Goal: Task Accomplishment & Management: Manage account settings

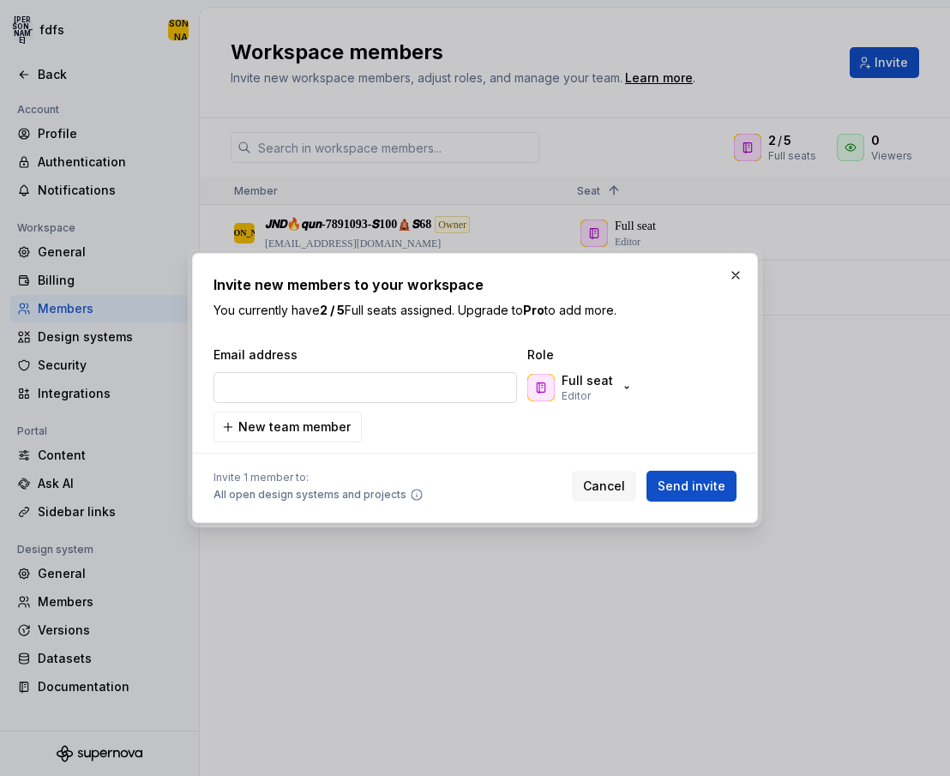
click at [358, 385] on input "email" at bounding box center [364, 387] width 303 height 31
type input "[EMAIL_ADDRESS][DOMAIN_NAME]"
click at [695, 477] on button "Send invite" at bounding box center [691, 486] width 90 height 31
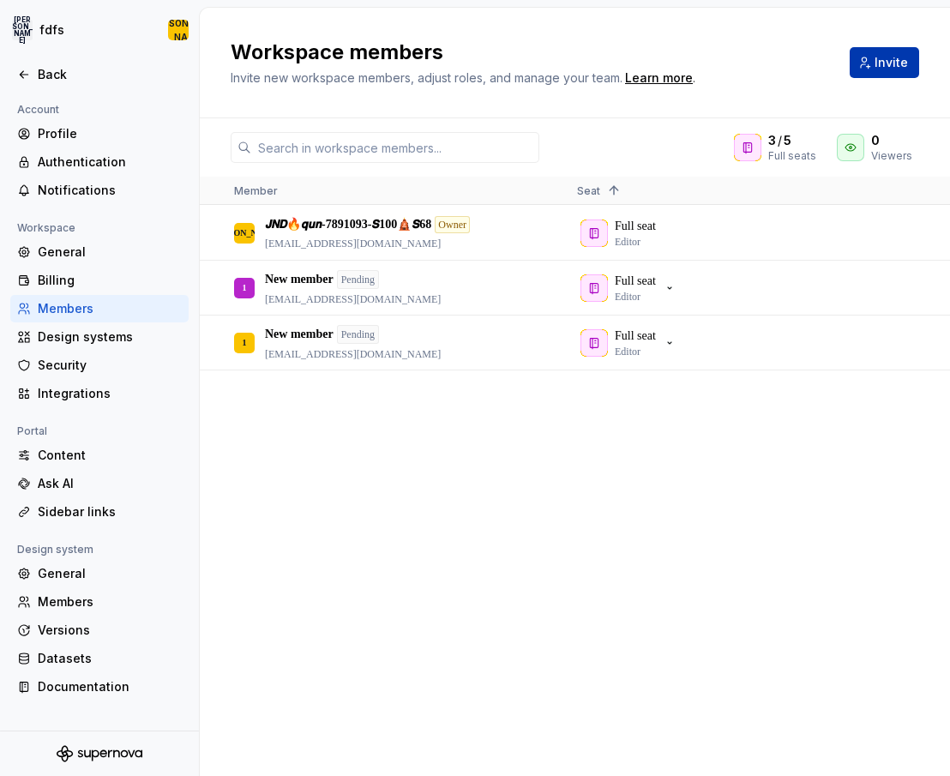
click at [873, 64] on button "Invite" at bounding box center [883, 62] width 69 height 31
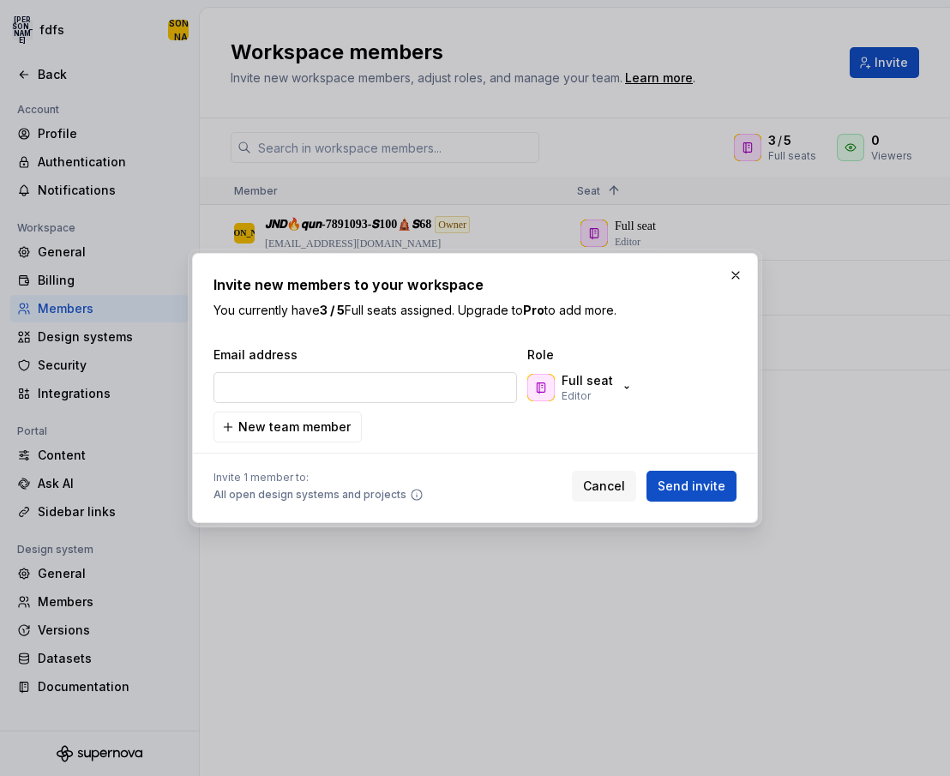
click at [382, 392] on input "email" at bounding box center [364, 387] width 303 height 31
type input "[EMAIL_ADDRESS][DOMAIN_NAME]"
click at [672, 479] on span "Send invite" at bounding box center [691, 485] width 68 height 17
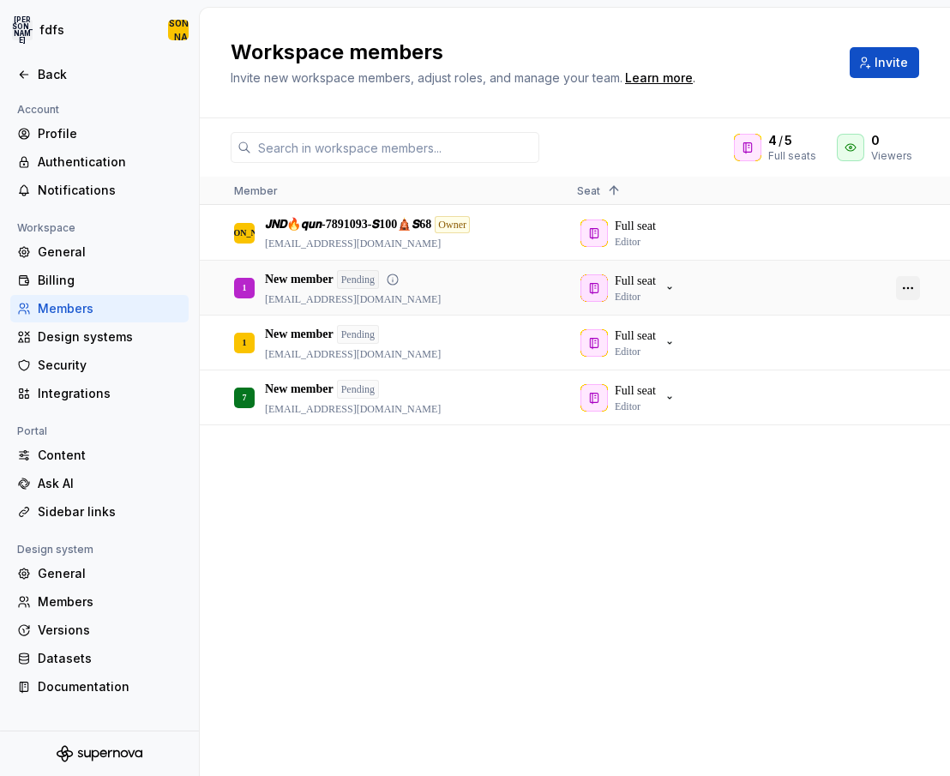
click at [904, 291] on button "button" at bounding box center [908, 288] width 24 height 24
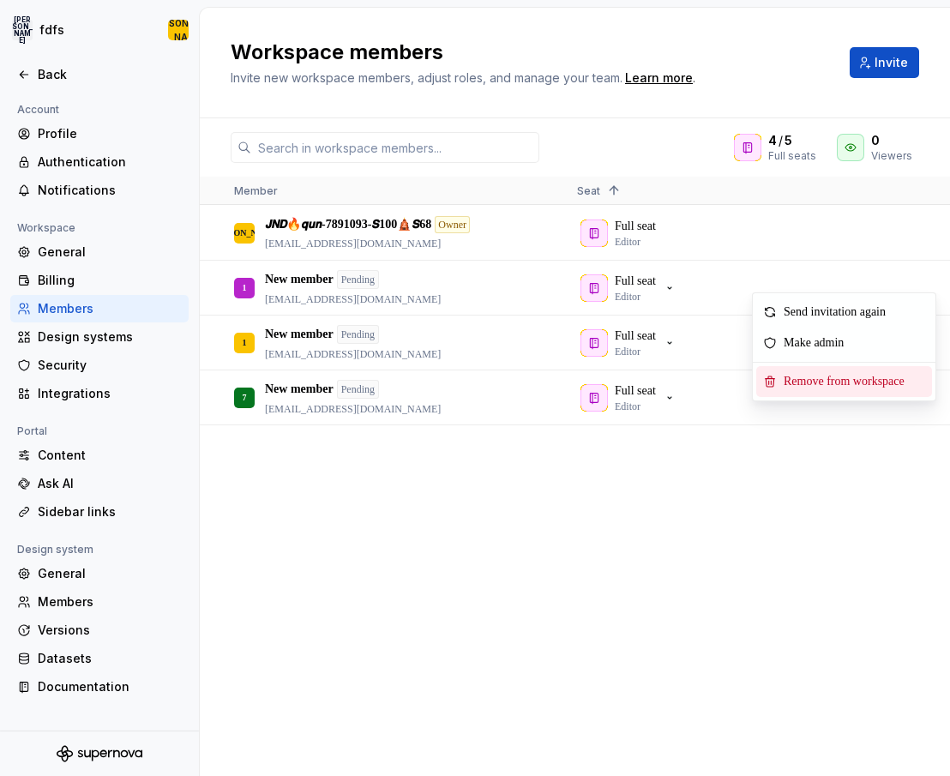
click at [798, 376] on span "Remove from workspace" at bounding box center [847, 381] width 141 height 31
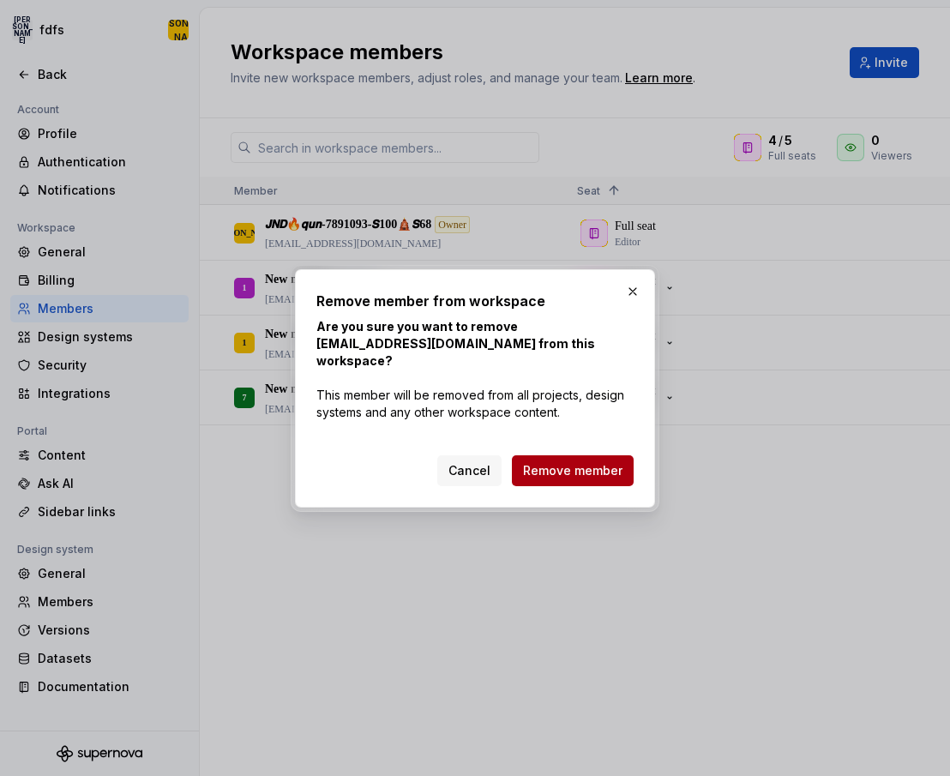
click at [582, 462] on span "Remove member" at bounding box center [572, 470] width 99 height 17
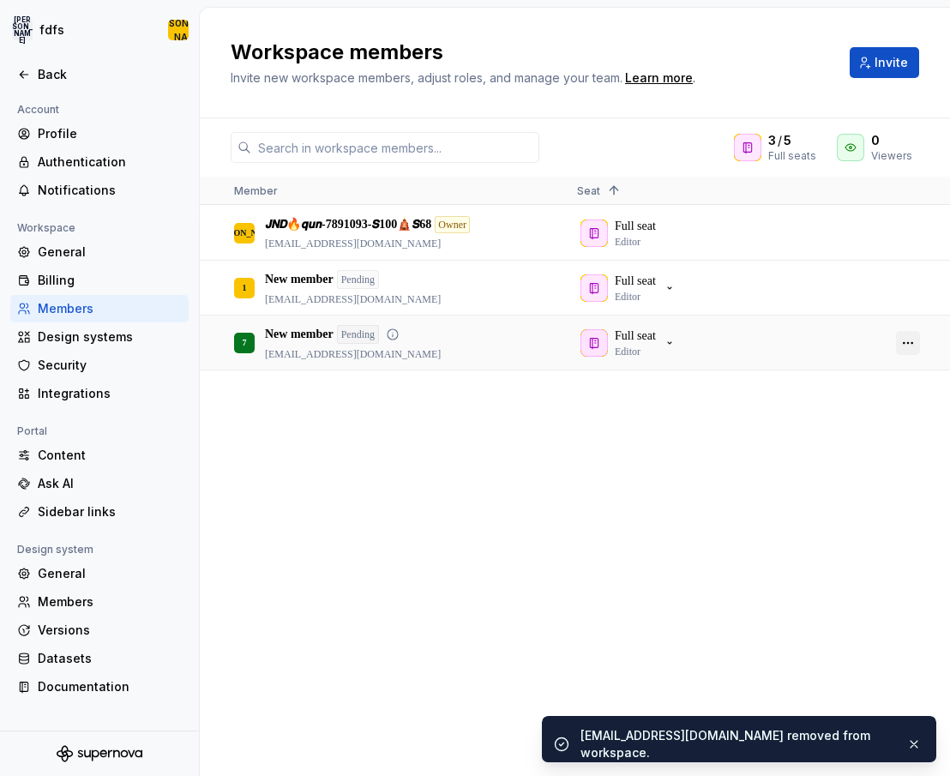
click at [907, 344] on button "button" at bounding box center [908, 343] width 24 height 24
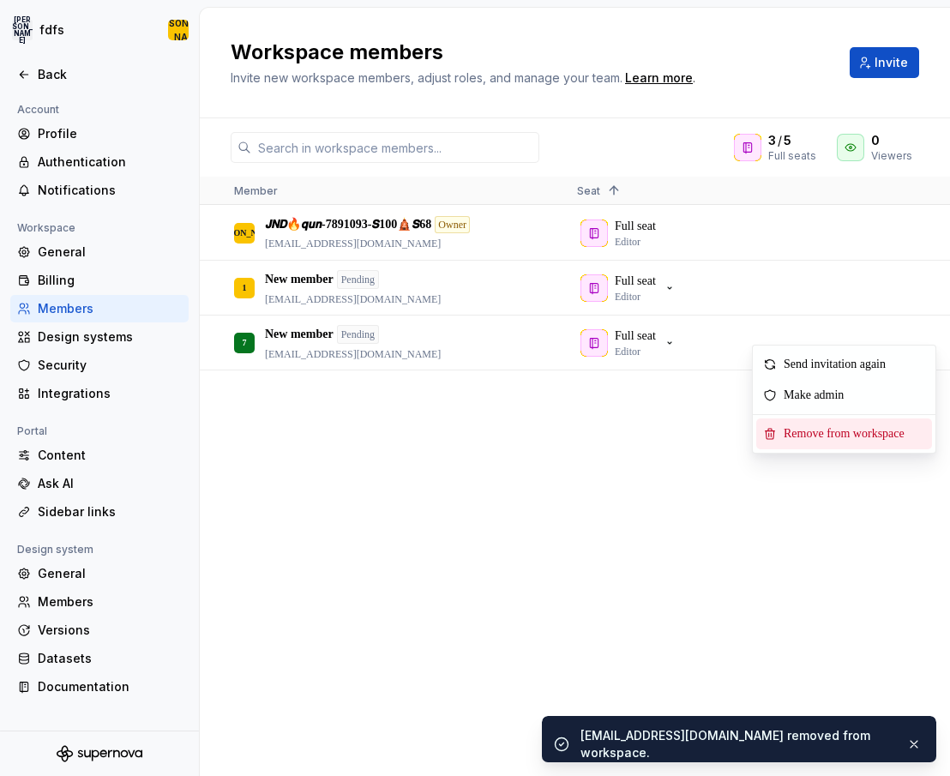
click at [795, 439] on span "Remove from workspace" at bounding box center [847, 433] width 141 height 31
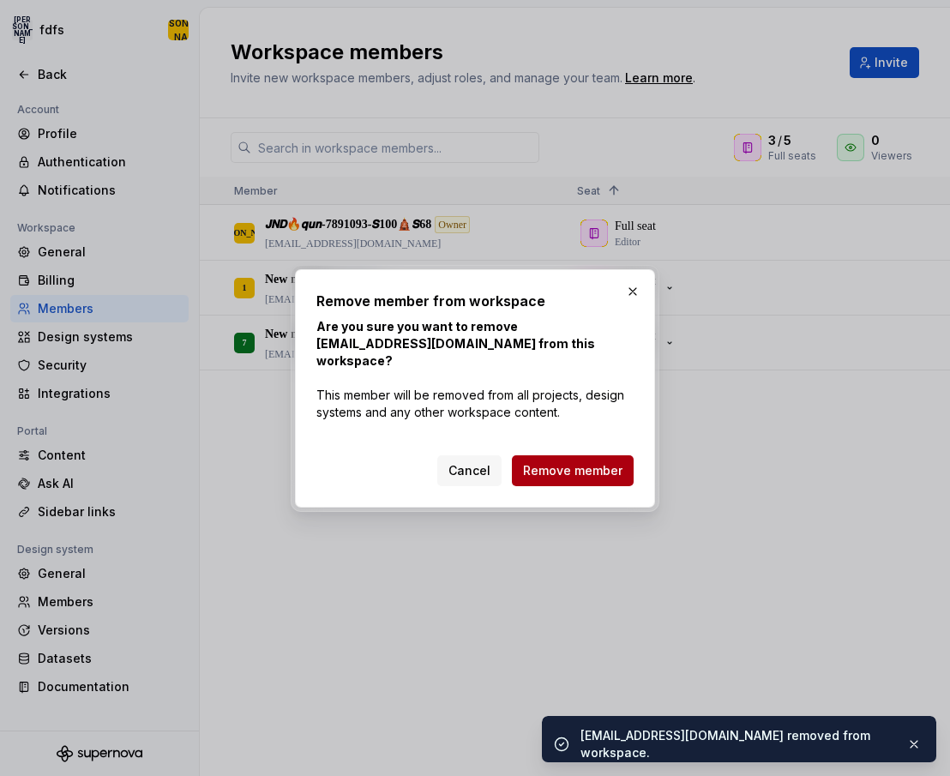
click at [581, 462] on span "Remove member" at bounding box center [572, 470] width 99 height 17
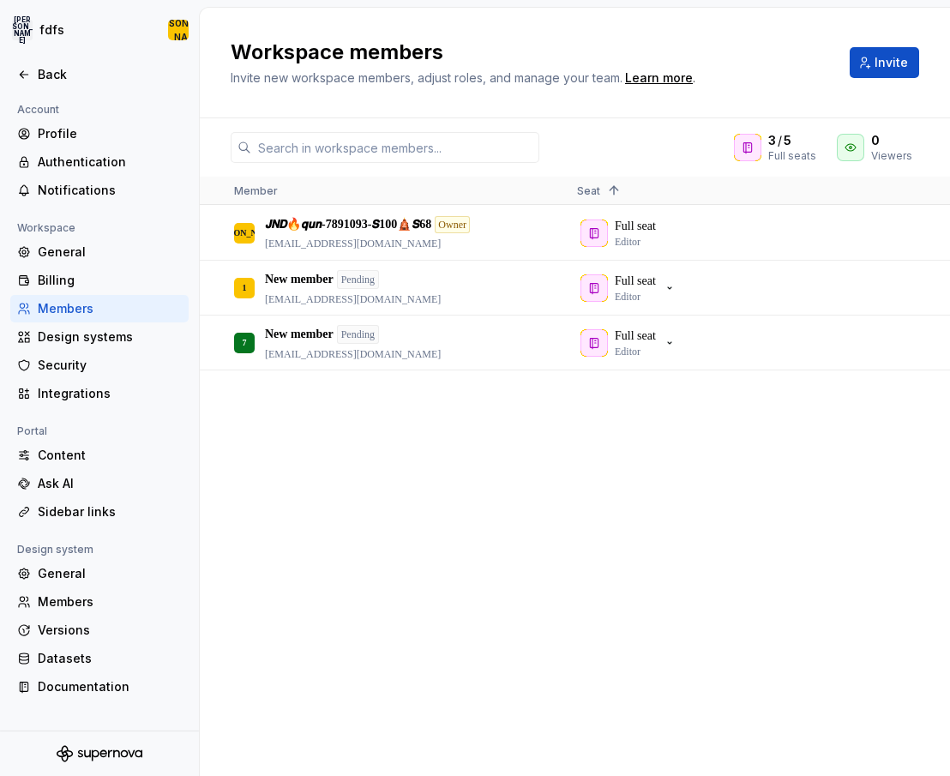
click at [876, 63] on button "Invite" at bounding box center [883, 62] width 69 height 31
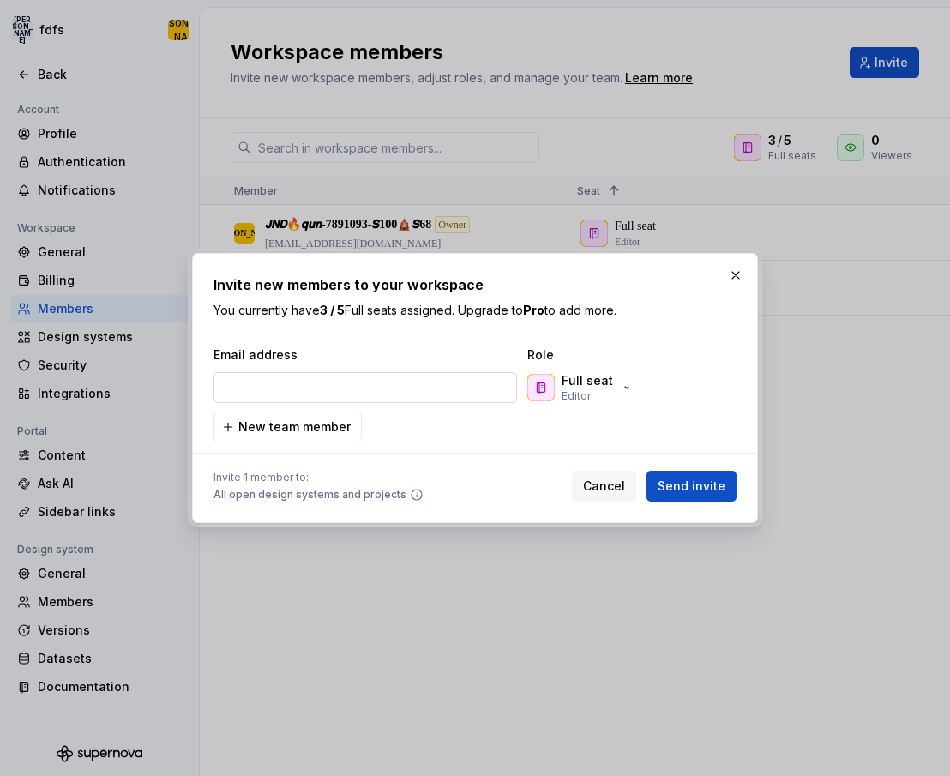
click at [346, 389] on input "email" at bounding box center [364, 387] width 303 height 31
type input "[EMAIL_ADDRESS][DOMAIN_NAME]"
drag, startPoint x: 710, startPoint y: 475, endPoint x: 711, endPoint y: 464, distance: 11.3
click at [709, 475] on button "Send invite" at bounding box center [691, 486] width 90 height 31
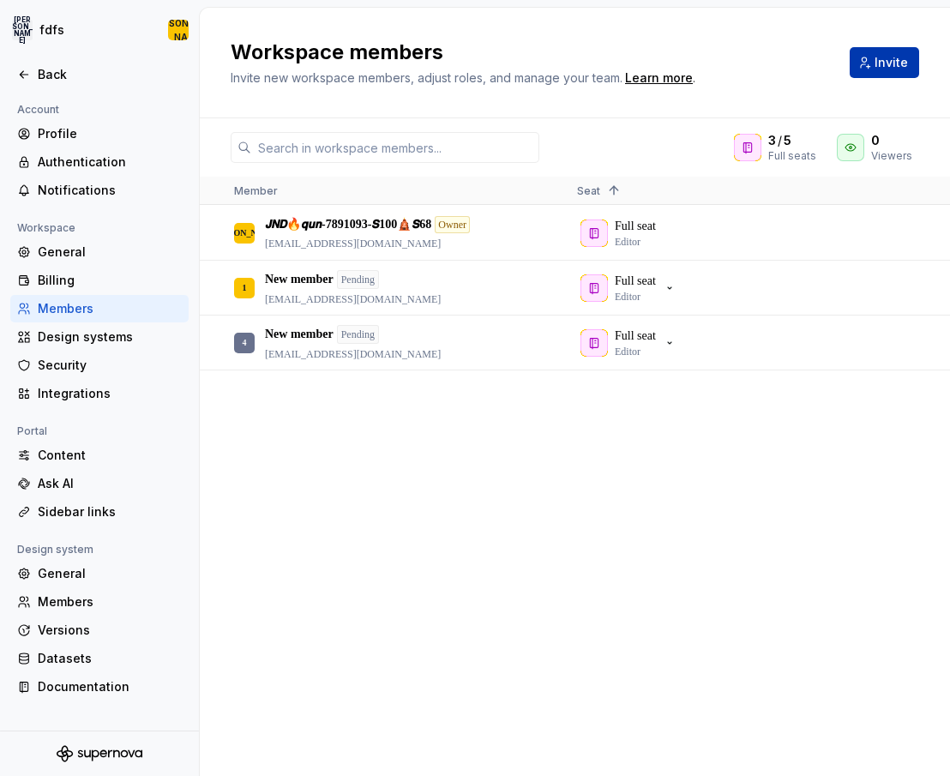
click at [873, 68] on button "Invite" at bounding box center [883, 62] width 69 height 31
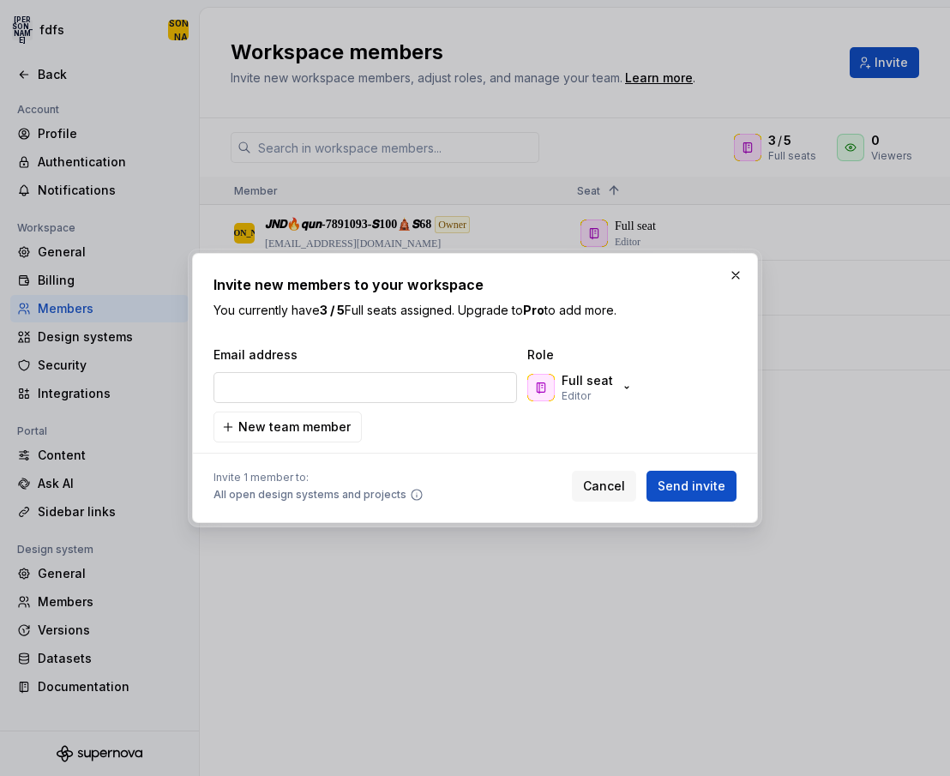
click at [369, 391] on input "email" at bounding box center [364, 387] width 303 height 31
type input "[EMAIL_ADDRESS][DOMAIN_NAME]"
click at [712, 478] on span "Send invite" at bounding box center [691, 485] width 68 height 17
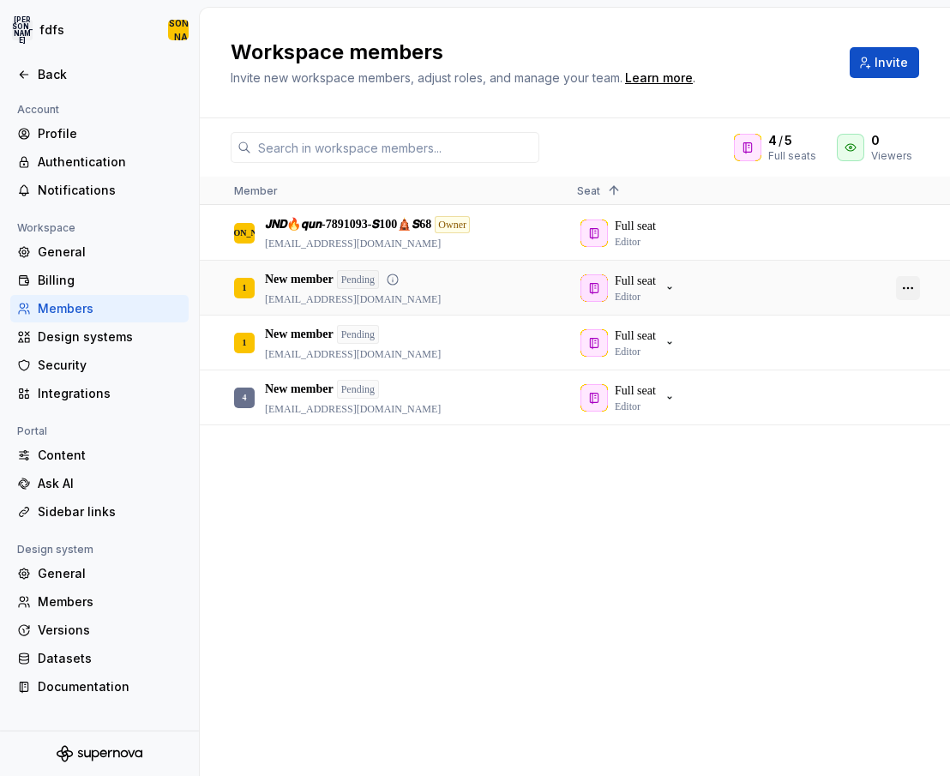
click at [900, 289] on button "button" at bounding box center [908, 288] width 24 height 24
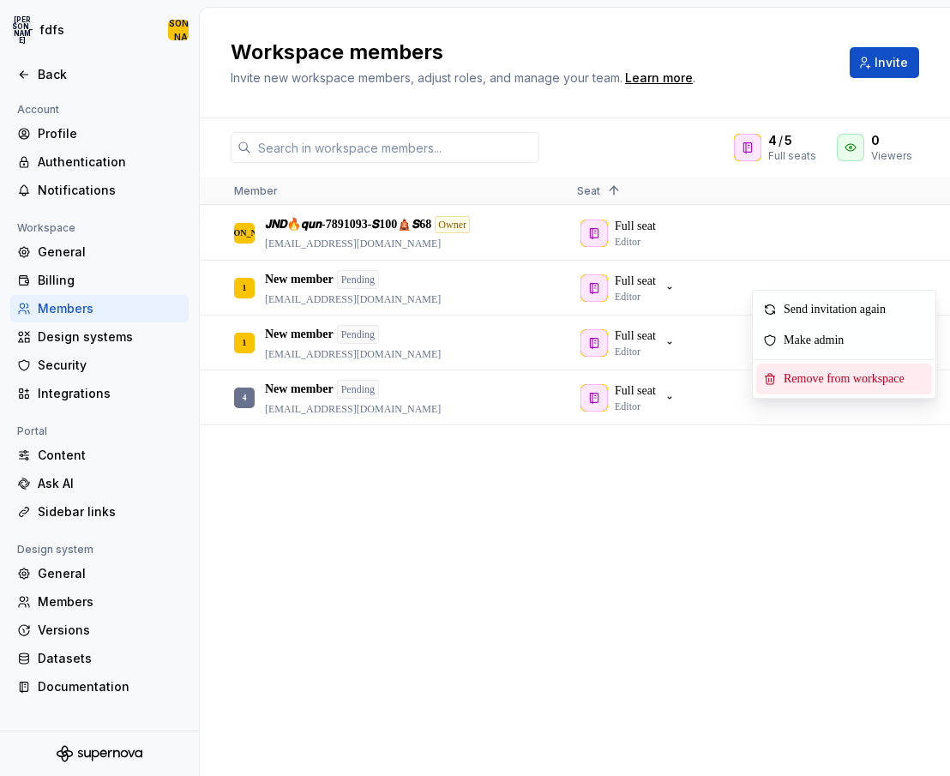
click at [843, 379] on span "Remove from workspace" at bounding box center [847, 378] width 141 height 31
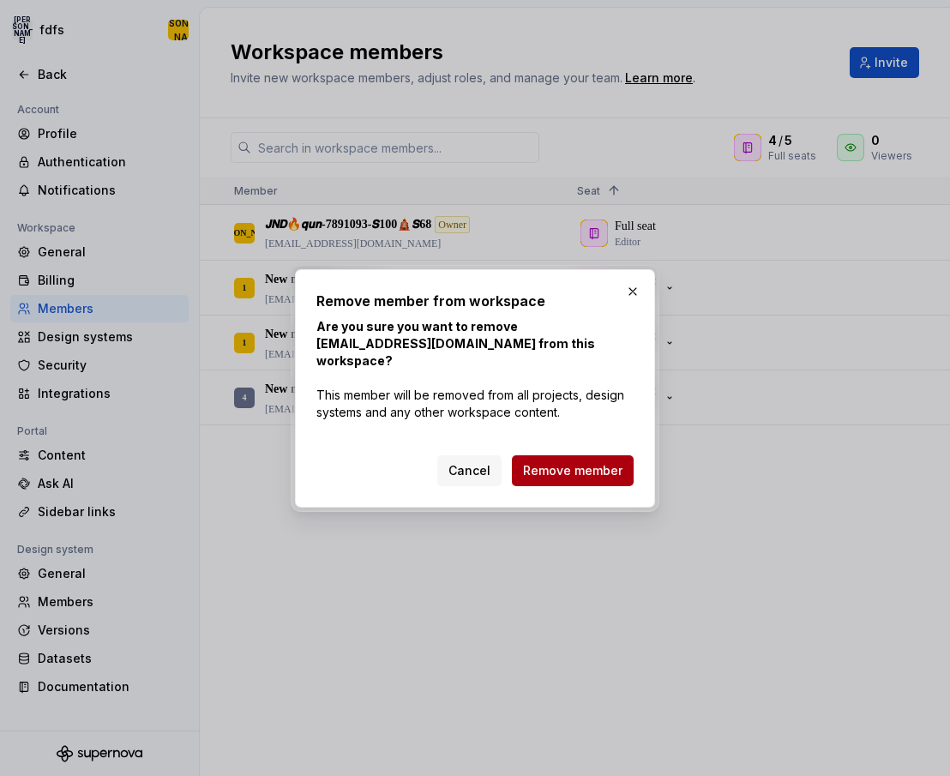
click at [582, 462] on span "Remove member" at bounding box center [572, 470] width 99 height 17
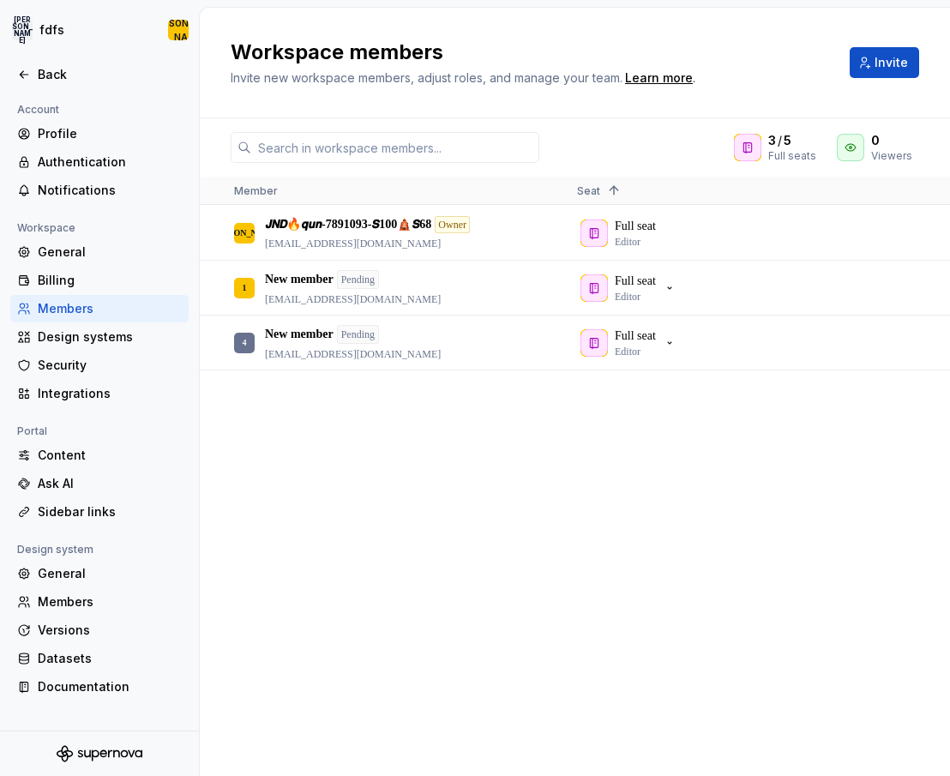
drag, startPoint x: 622, startPoint y: 447, endPoint x: 605, endPoint y: 432, distance: 23.1
click at [622, 447] on div "[PERSON_NAME] 𝙅𝙉𝘿🔥𝙦𝙪𝙣-7891093-𝙎100🛕𝙎68 Owner [EMAIL_ADDRESS][DOMAIN_NAME] Full …" at bounding box center [575, 490] width 750 height 569
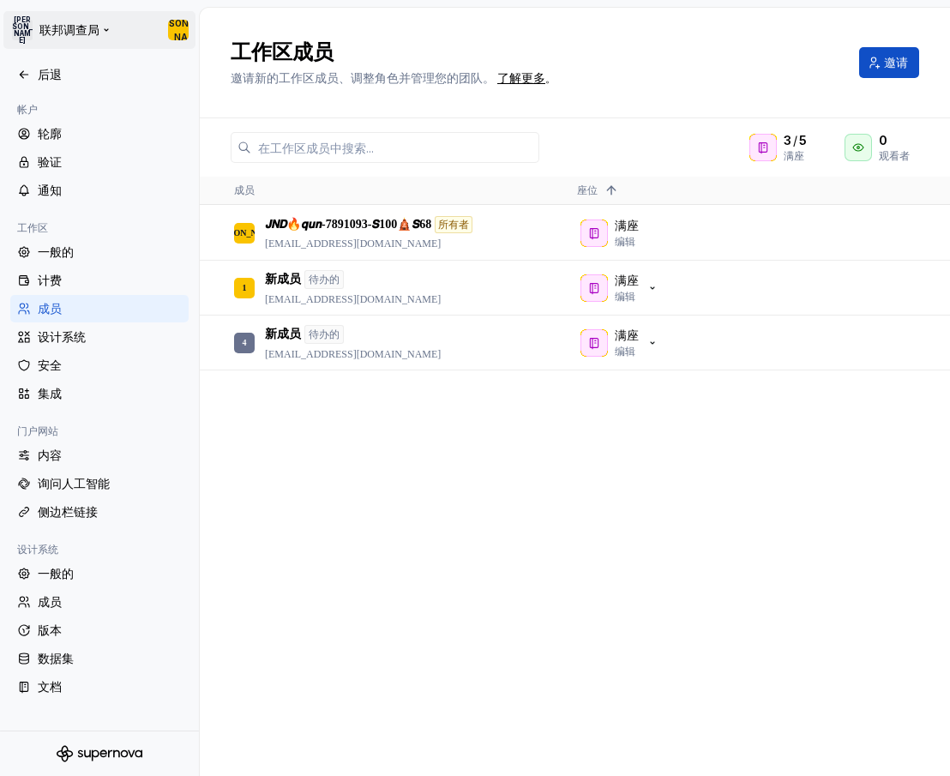
click at [93, 34] on html "原文 请对此翻译评分 您的反馈将用于改进谷歌翻译 [PERSON_NAME] 联邦调查局 [PERSON_NAME] 后退 帐户 轮廓 验证 通知 工作区 一…" at bounding box center [475, 388] width 950 height 776
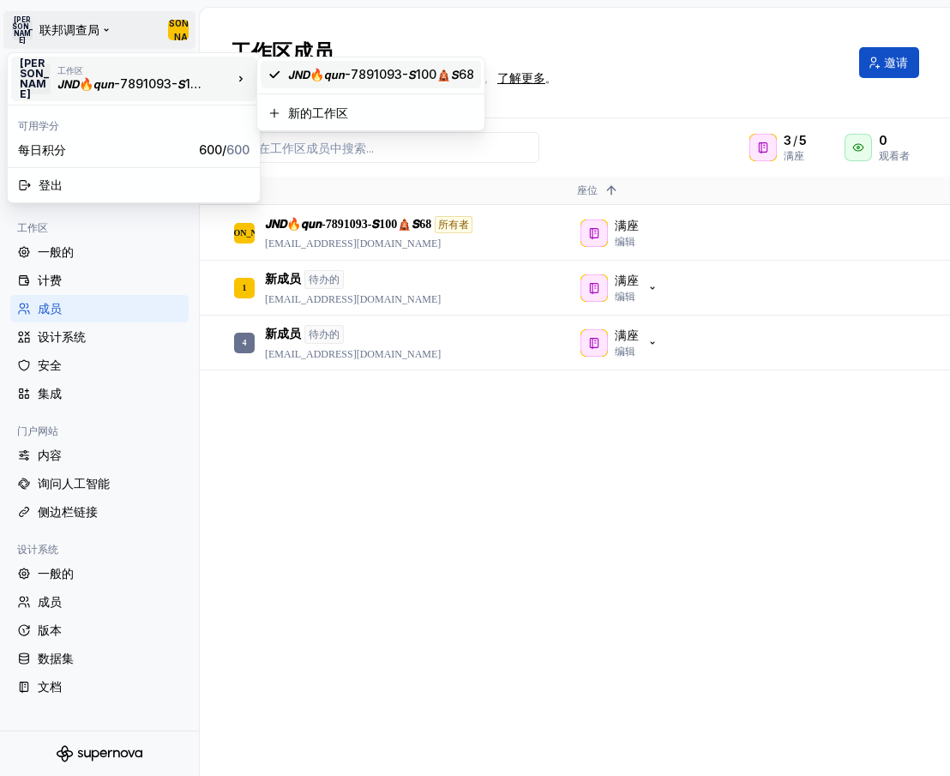
click at [359, 69] on font "𝙅𝙉𝘿🔥𝙦𝙪𝙣-7891093-𝙎100🛕𝙎68" at bounding box center [381, 74] width 186 height 15
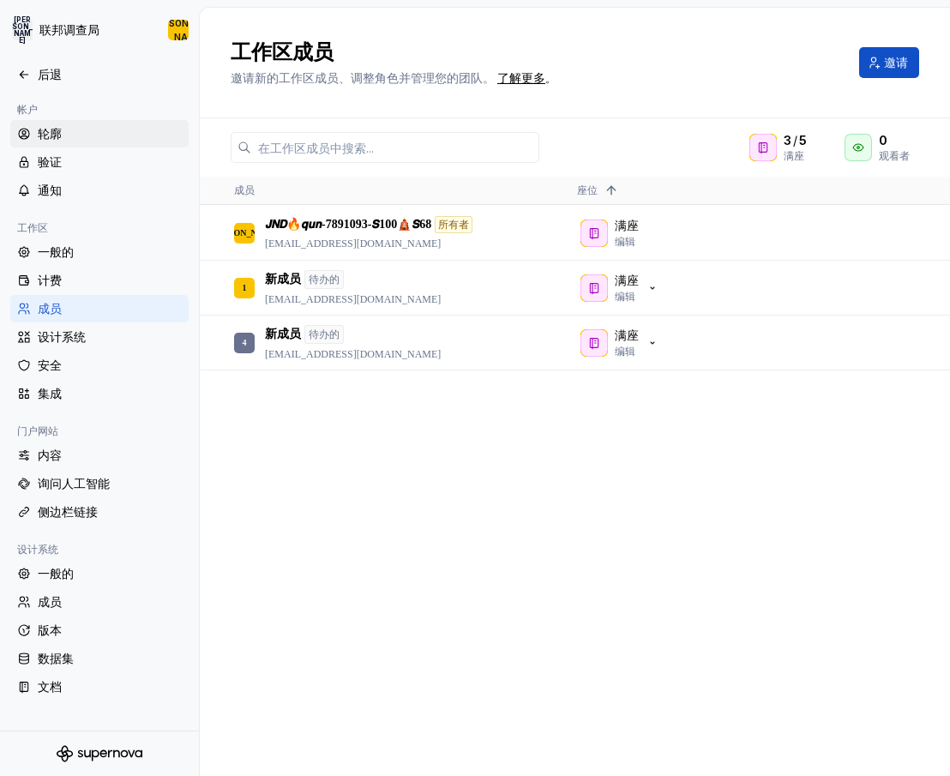
click at [50, 130] on font "轮廓" at bounding box center [50, 133] width 24 height 15
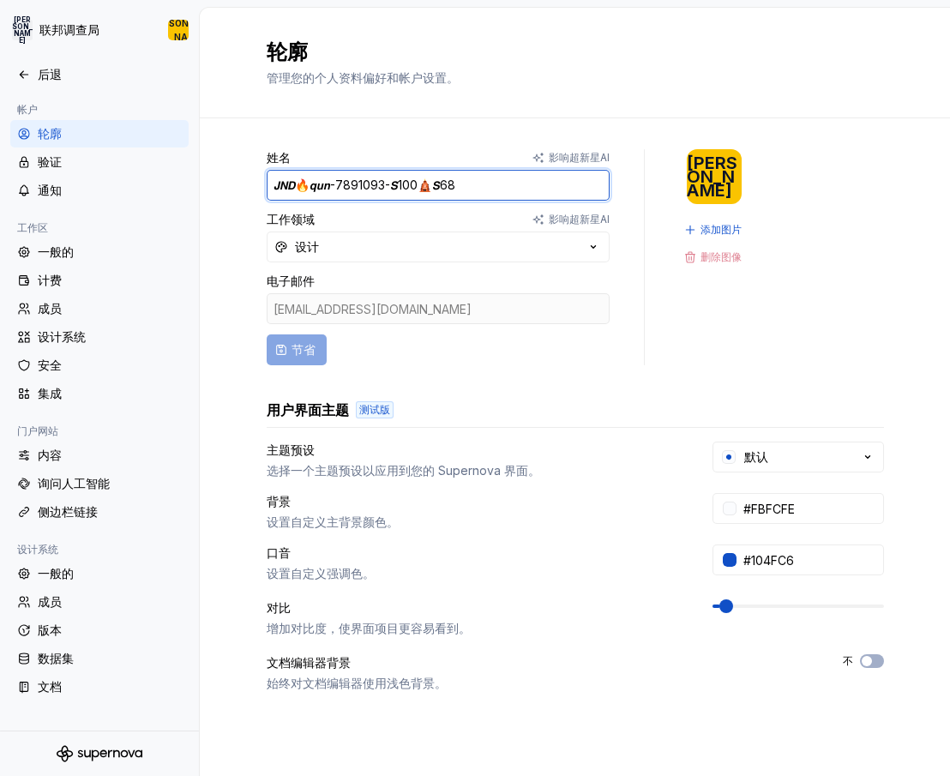
drag, startPoint x: 480, startPoint y: 185, endPoint x: 448, endPoint y: 184, distance: 31.7
click at [448, 183] on input "𝙅𝙉𝘿🔥𝙦𝙪𝙣-7891093-𝙎100🛕𝙎68" at bounding box center [438, 185] width 343 height 31
drag, startPoint x: 475, startPoint y: 183, endPoint x: 48, endPoint y: 183, distance: 426.9
click at [55, 183] on div "[PERSON_NAME] 联邦调查局 [PERSON_NAME] 后退 帐户 轮廓 验证 通知 工作区 一般的 计费 成员 设计系统 安全 集成 门户网站 …" at bounding box center [475, 388] width 950 height 776
paste input "𝙽𝙳🔰𝗾𝘂𝗻-𝟳𝟴𝟵𝟭𝟬𝟵𝟯-𝗦𝟭𝗢𝗢🔰𝗦𝟲𝟴"
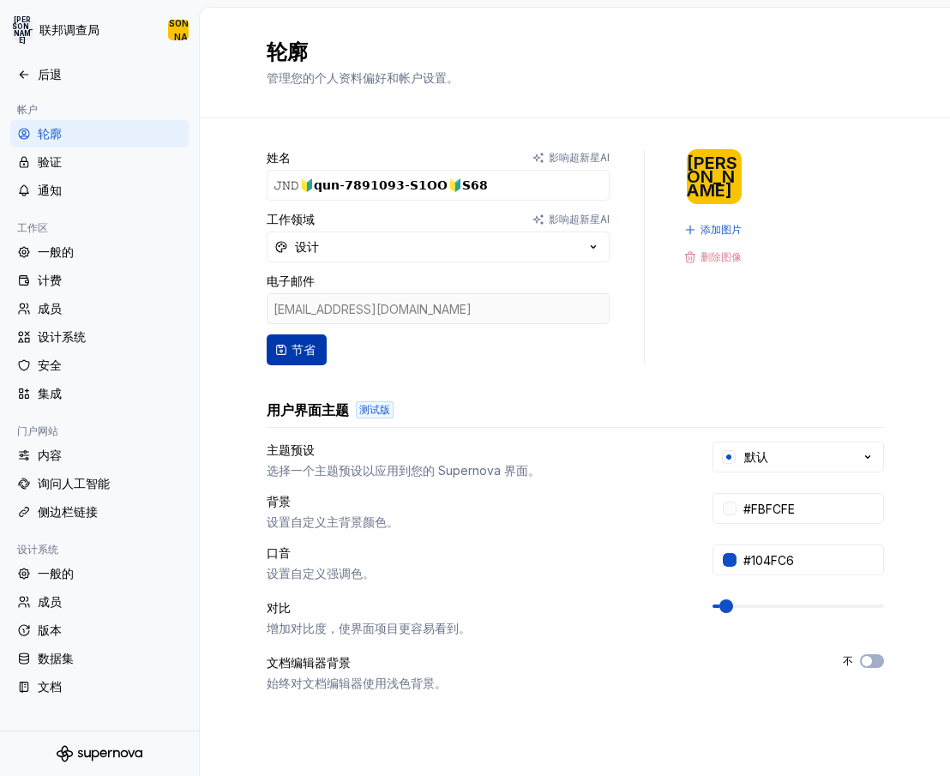
click at [294, 350] on font "节省" at bounding box center [303, 349] width 24 height 15
type input "𝙹𝙽𝙳🔰𝗾𝘂𝗻-𝟳𝟴𝟵𝟭𝟬𝟵𝟯-𝗦𝟭𝗢𝗢🔰𝗦𝟲𝟴"
click at [62, 311] on div "成员" at bounding box center [110, 308] width 144 height 17
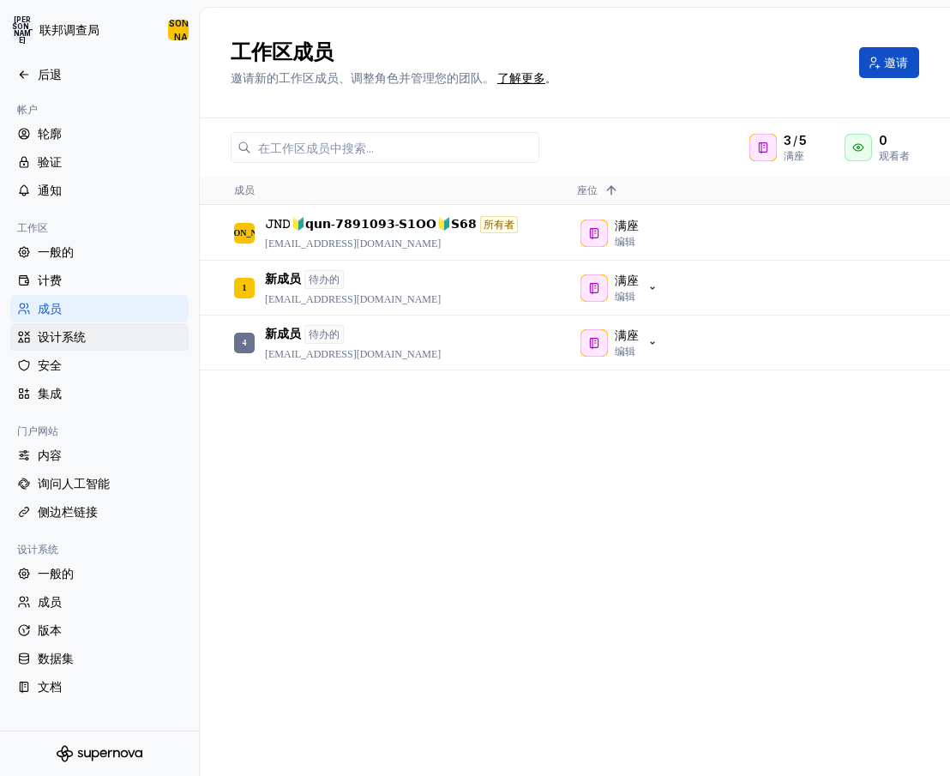
click at [69, 334] on font "设计系统" at bounding box center [62, 336] width 48 height 15
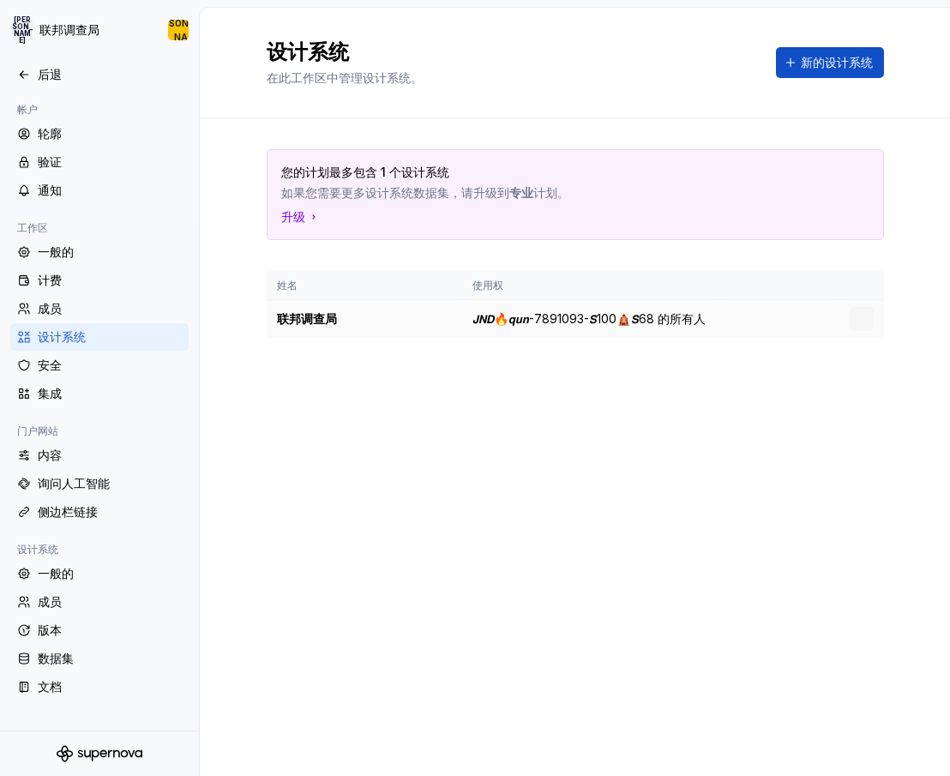
click at [650, 322] on font "𝙅𝙉𝘿🔥𝙦𝙪𝙣-7891093-𝙎100🛕𝙎68 的所有人" at bounding box center [588, 318] width 233 height 15
click at [49, 575] on font "一般的" at bounding box center [56, 573] width 36 height 15
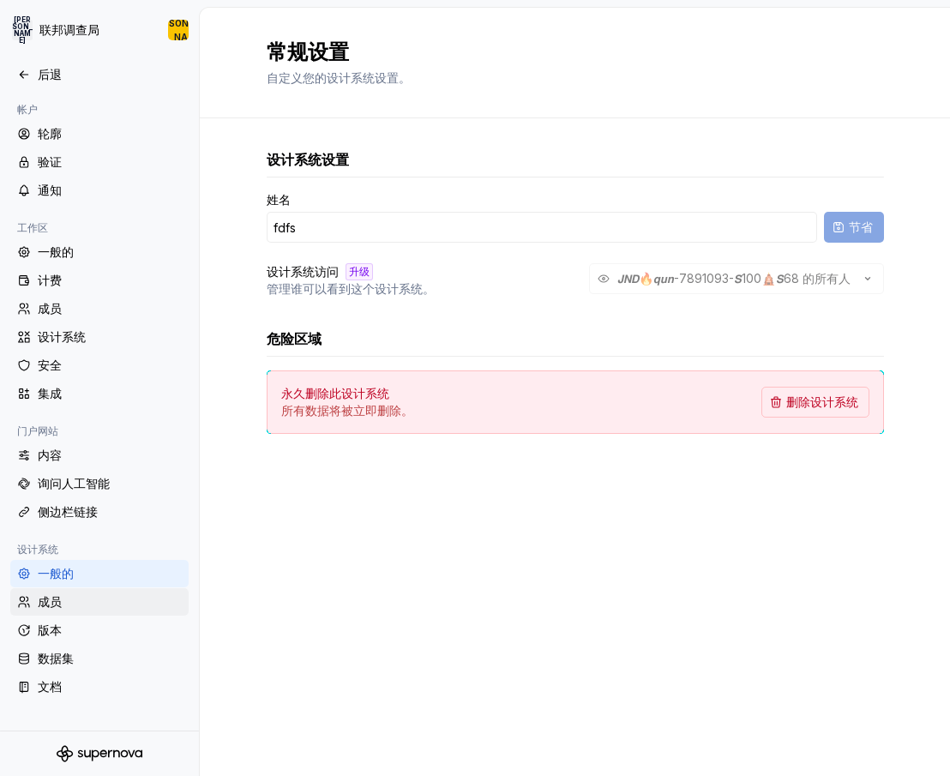
click at [52, 604] on font "成员" at bounding box center [50, 601] width 24 height 15
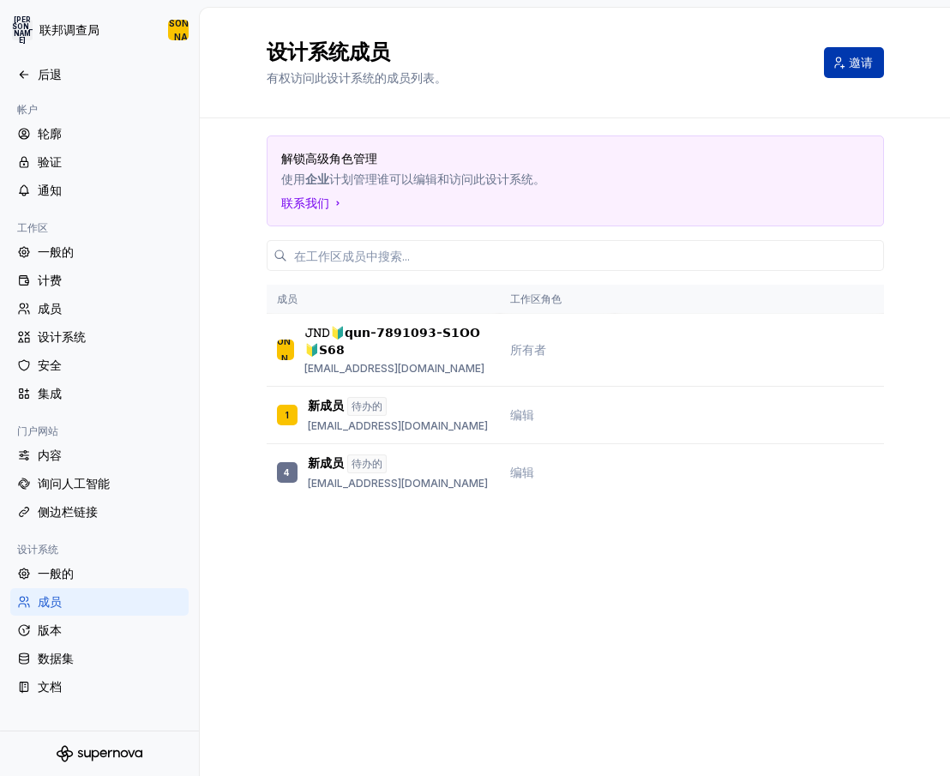
click at [860, 54] on span "邀请" at bounding box center [861, 62] width 24 height 17
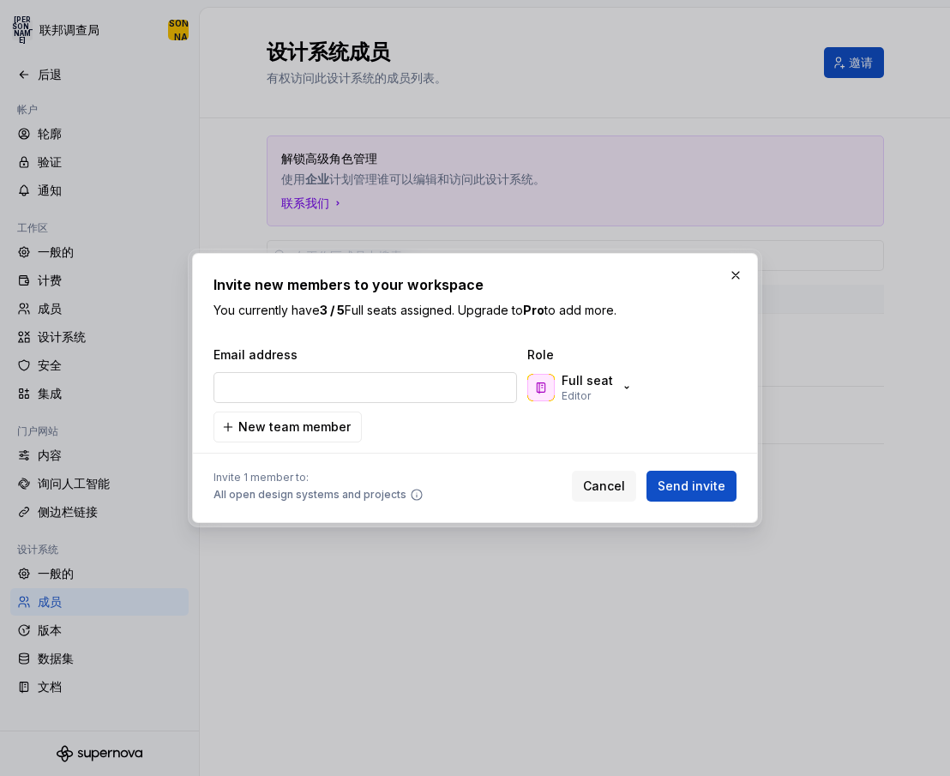
click at [352, 396] on input "email" at bounding box center [364, 387] width 303 height 31
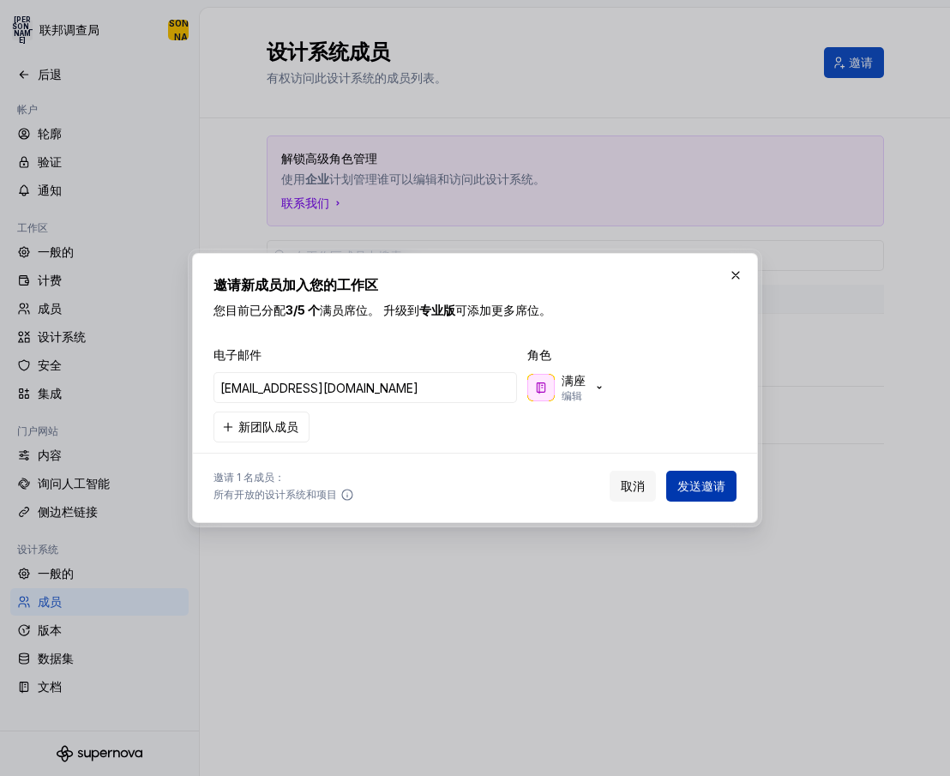
type input "[EMAIL_ADDRESS][DOMAIN_NAME]"
click at [696, 483] on font "发送邀请" at bounding box center [701, 485] width 48 height 15
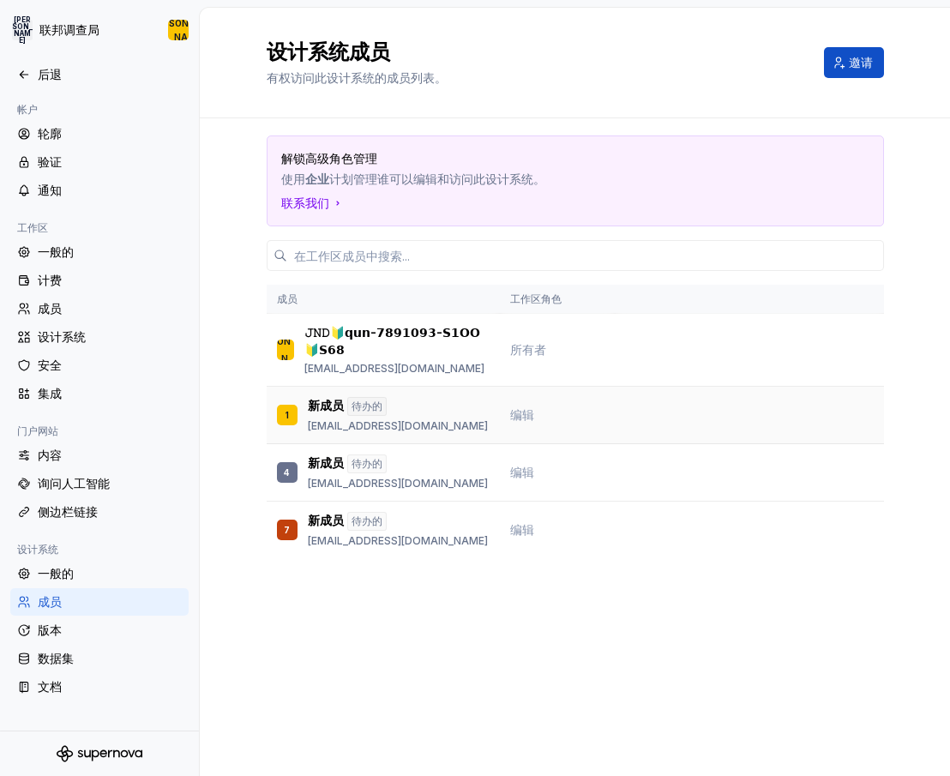
click at [871, 425] on td at bounding box center [749, 415] width 269 height 57
click at [819, 419] on td at bounding box center [749, 415] width 269 height 57
click at [58, 310] on font "成员" at bounding box center [50, 308] width 24 height 15
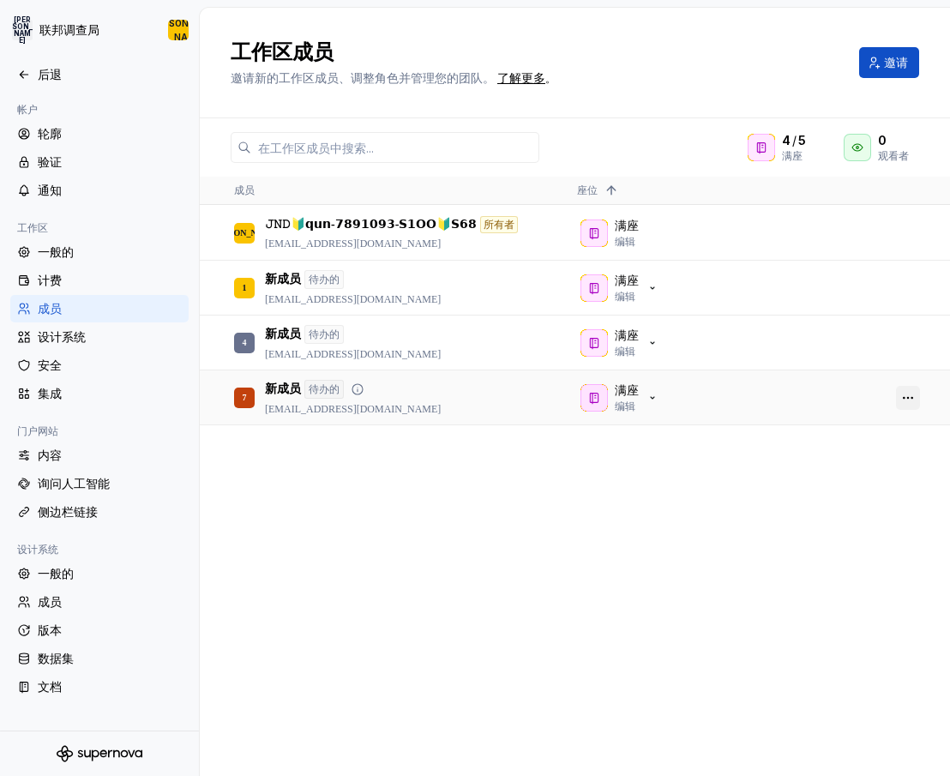
click at [908, 396] on button "button" at bounding box center [908, 398] width 24 height 24
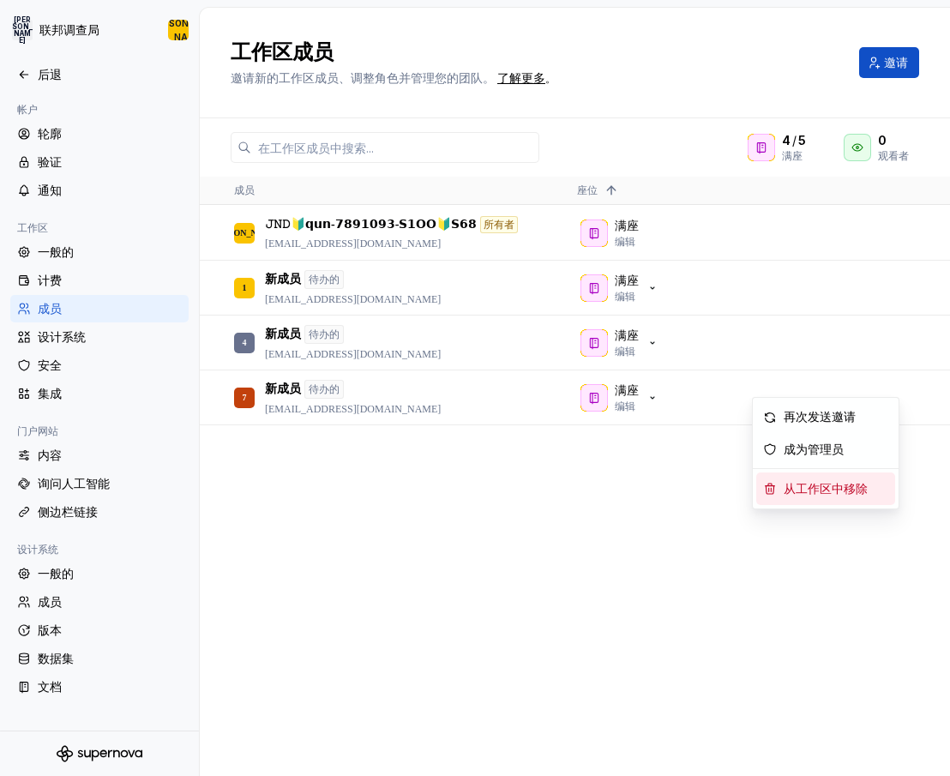
click at [835, 484] on font "从工作区中移除" at bounding box center [825, 489] width 84 height 13
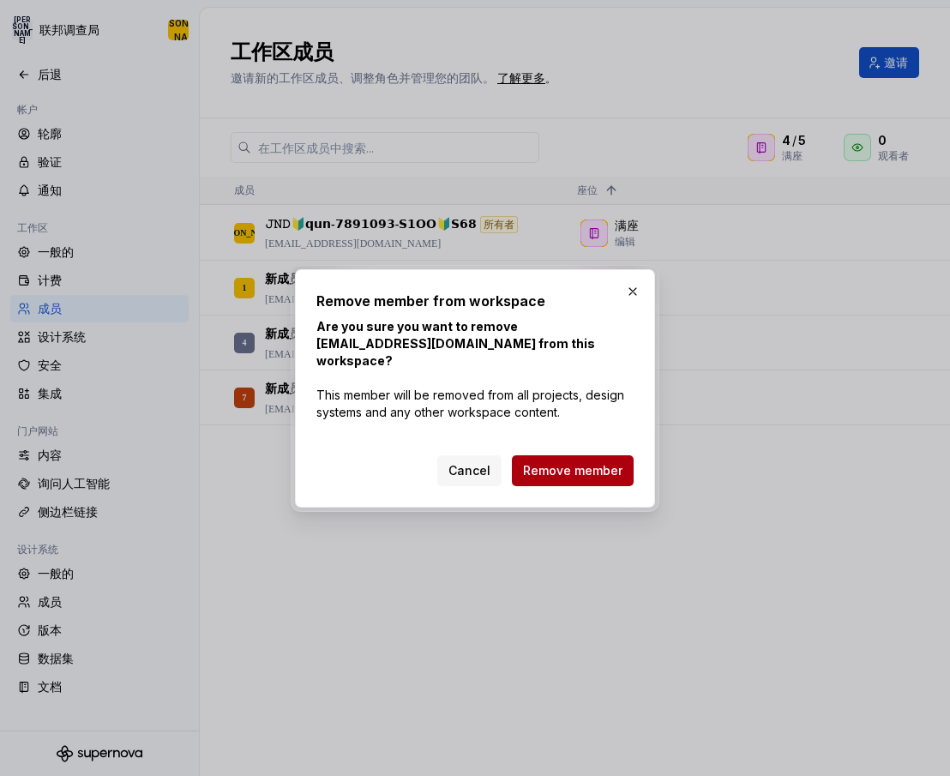
click at [600, 462] on span "Remove member" at bounding box center [572, 470] width 99 height 17
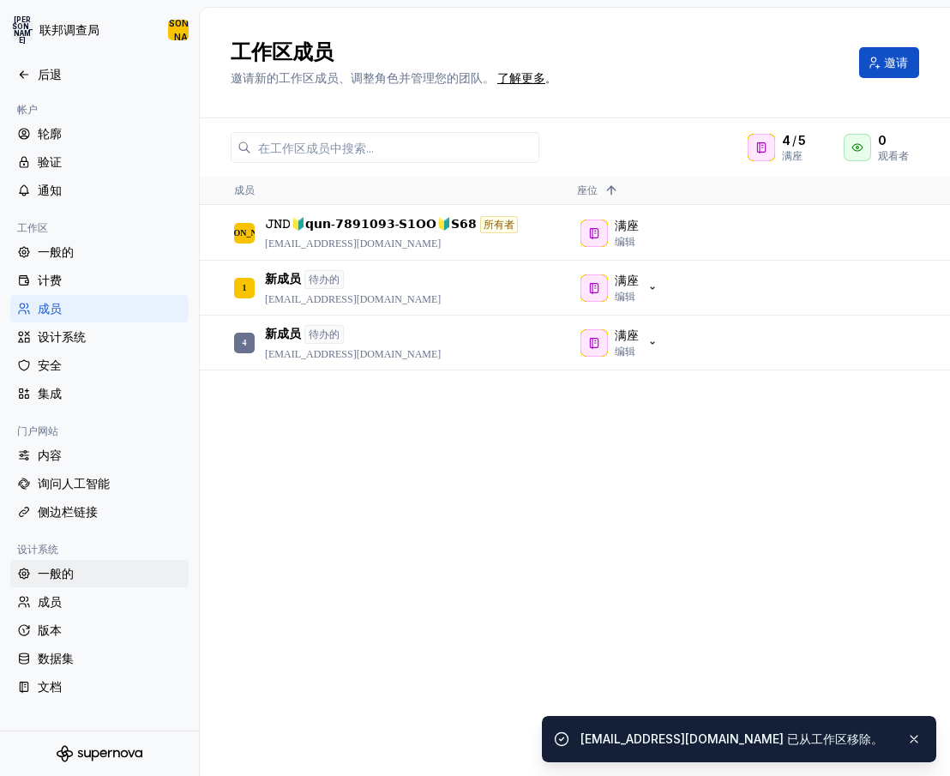
click at [58, 567] on font "一般的" at bounding box center [56, 573] width 36 height 15
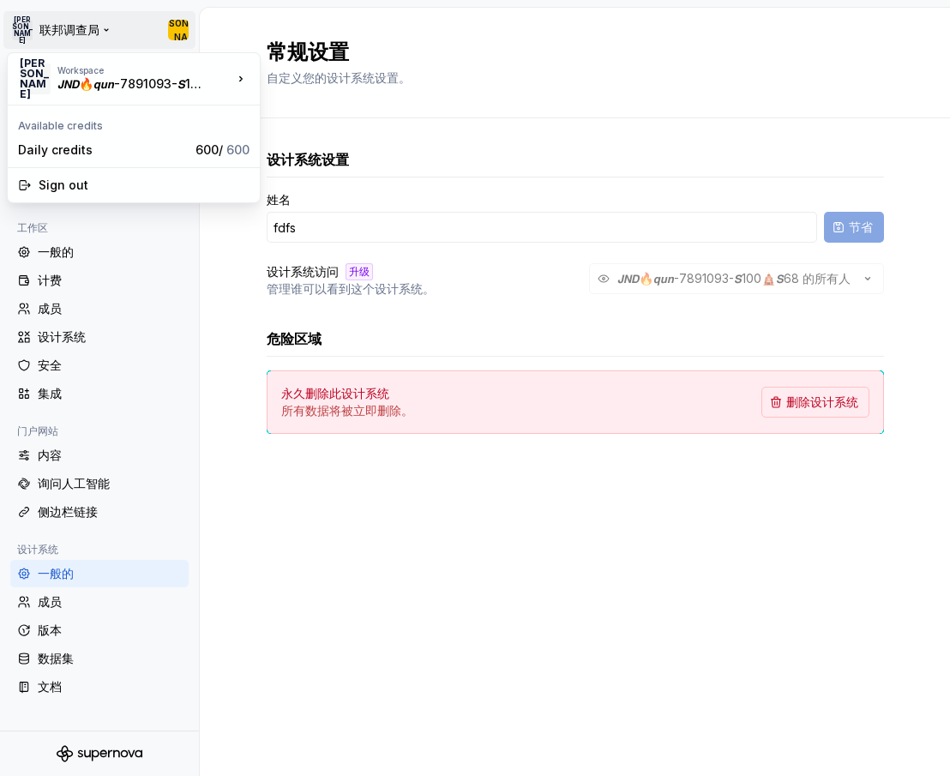
click at [93, 33] on html "原文 请对此翻译评分 您的反馈将用于改进谷歌翻译 [PERSON_NAME] 联邦调查局 [PERSON_NAME] 后退 帐户 轮廓 验证 通知 工作区 一…" at bounding box center [475, 388] width 950 height 776
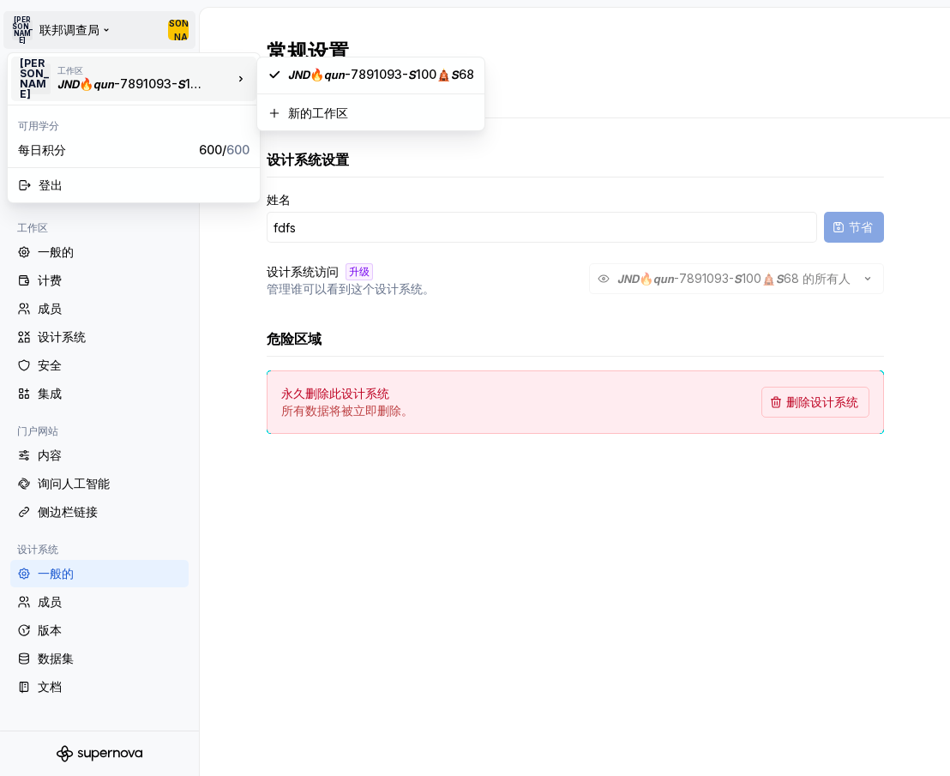
click at [208, 83] on div "工作区 𝙅𝙉𝘿🔥𝙦𝙪𝙣-7891093-𝙎100🛕𝙎68" at bounding box center [144, 78] width 175 height 27
click at [327, 113] on font "新的工作区" at bounding box center [318, 112] width 60 height 15
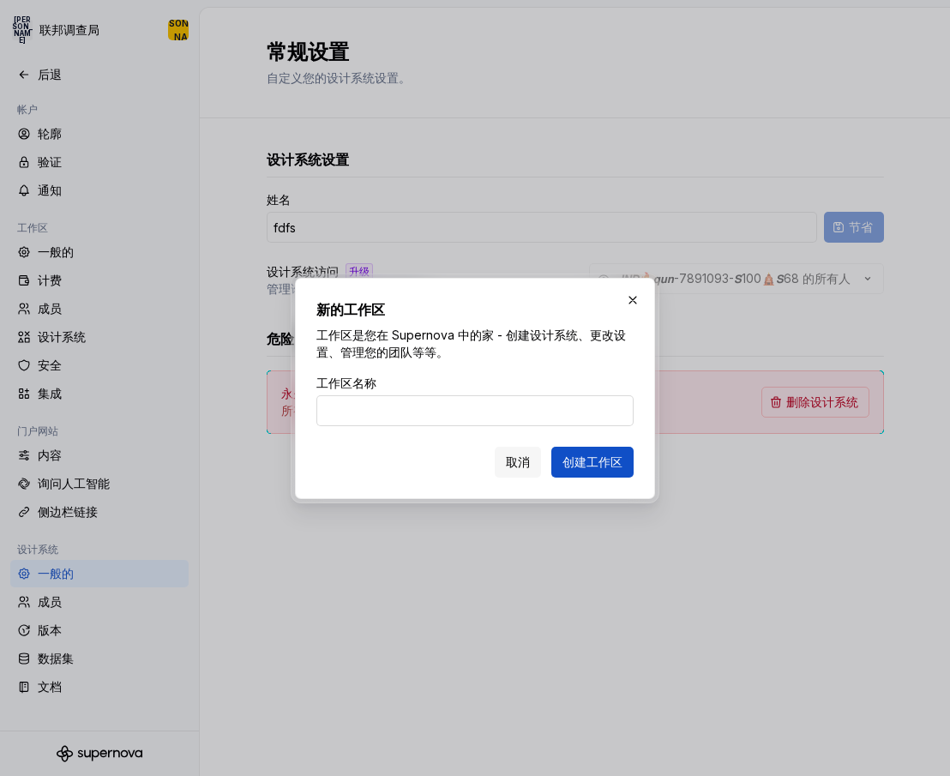
click at [386, 417] on input "工作区名称" at bounding box center [474, 410] width 317 height 31
type input "JND"
click at [299, 464] on div "新的工作区 工作区是您在 Supernova 中的家 - 创建设计系统、更改设置、管理您的团队等等。 工作区名称 JND 取消 创建工作区" at bounding box center [475, 388] width 360 height 221
click at [588, 458] on font "创建工作区" at bounding box center [592, 461] width 60 height 15
